Goal: Information Seeking & Learning: Learn about a topic

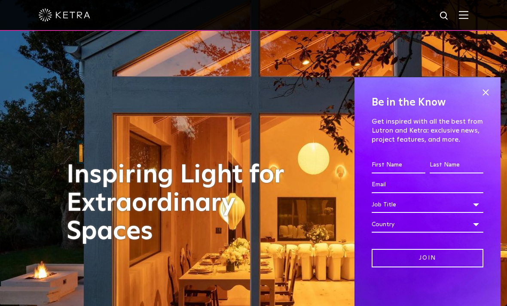
click at [462, 18] on img at bounding box center [462, 15] width 9 height 8
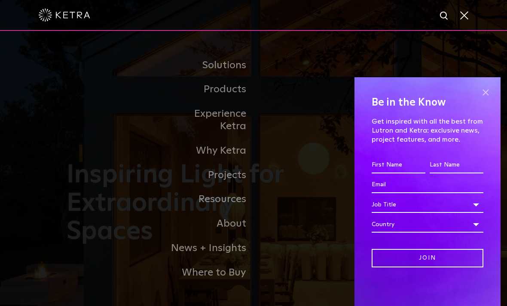
click at [487, 93] on span at bounding box center [485, 92] width 13 height 13
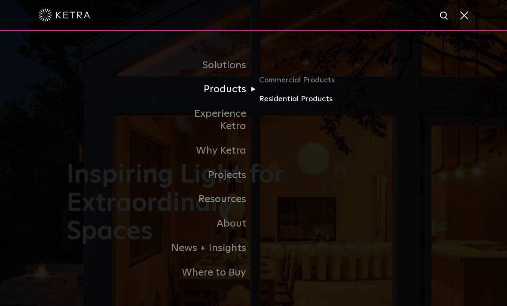
click at [301, 105] on link "Residential Products" at bounding box center [300, 99] width 82 height 12
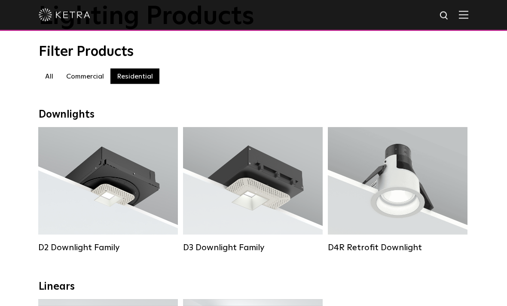
scroll to position [63, 0]
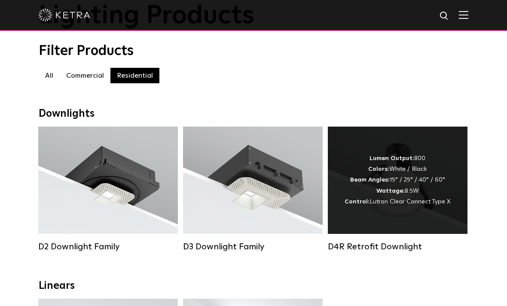
click at [433, 197] on div "Lumen Output: 800 Colors: White / Black Beam Angles: 15° / 25° / 40° / 60° Watt…" at bounding box center [397, 180] width 106 height 54
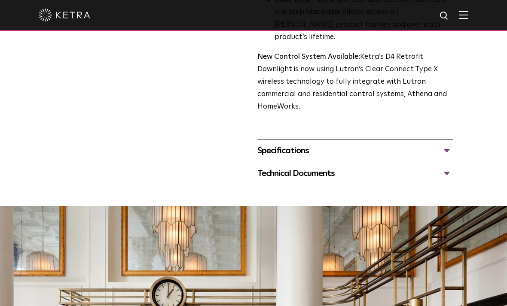
scroll to position [349, 0]
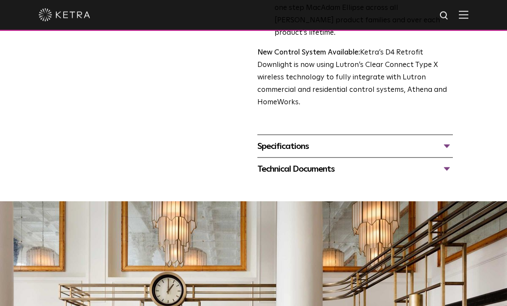
click at [441, 140] on div "Specifications" at bounding box center [354, 147] width 195 height 14
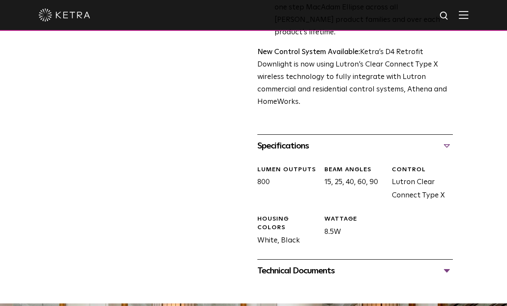
click at [425, 264] on div "Technical Documents" at bounding box center [354, 271] width 195 height 14
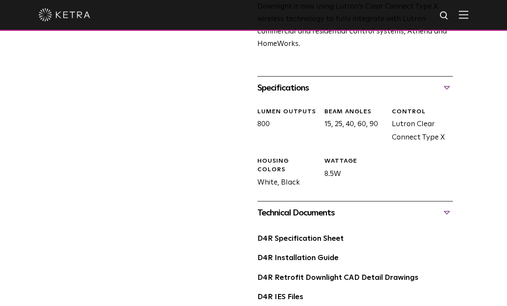
scroll to position [425, 0]
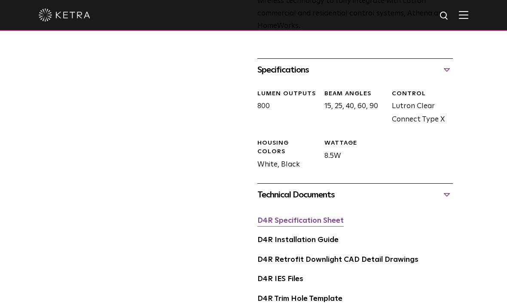
click at [328, 217] on link "D4R Specification Sheet" at bounding box center [300, 220] width 86 height 7
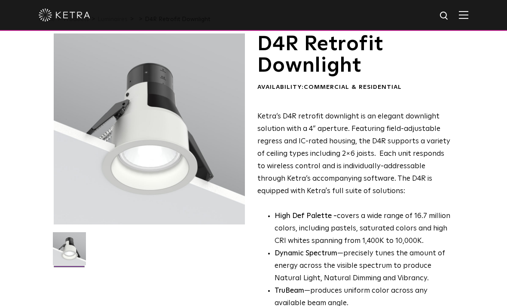
scroll to position [0, 0]
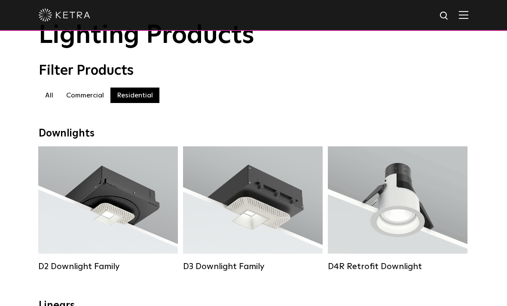
scroll to position [43, 0]
